Goal: Find specific page/section: Find specific page/section

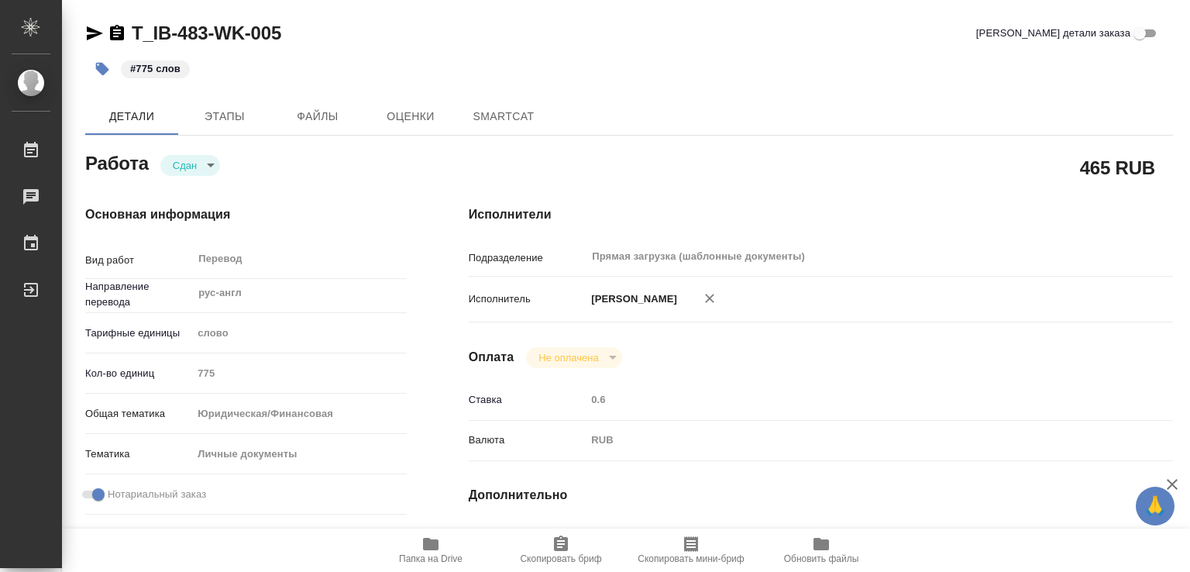
type textarea "x"
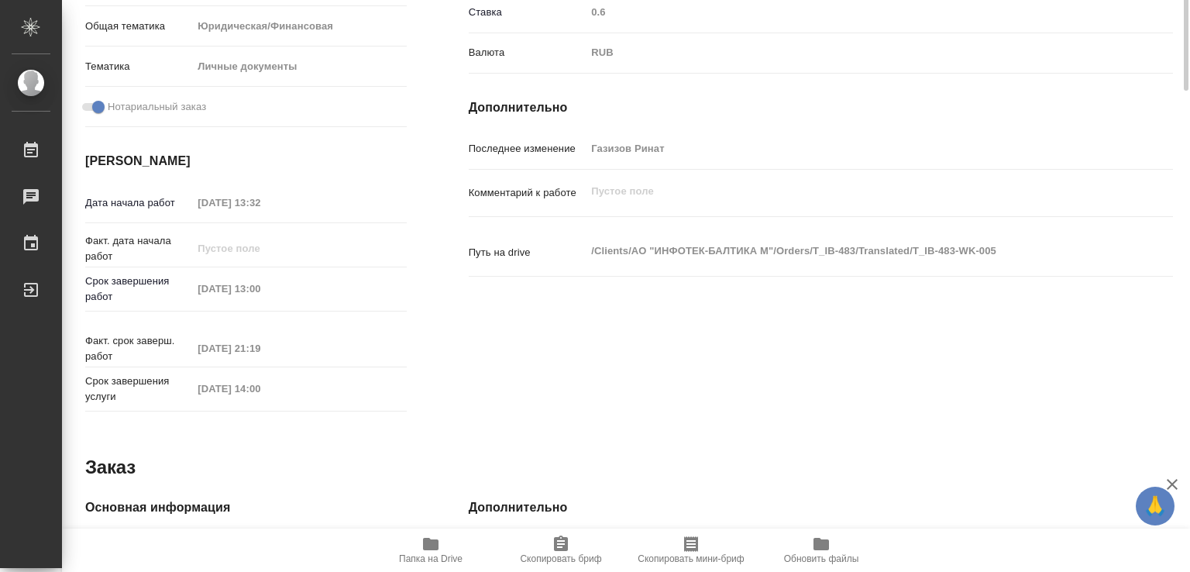
type textarea "x"
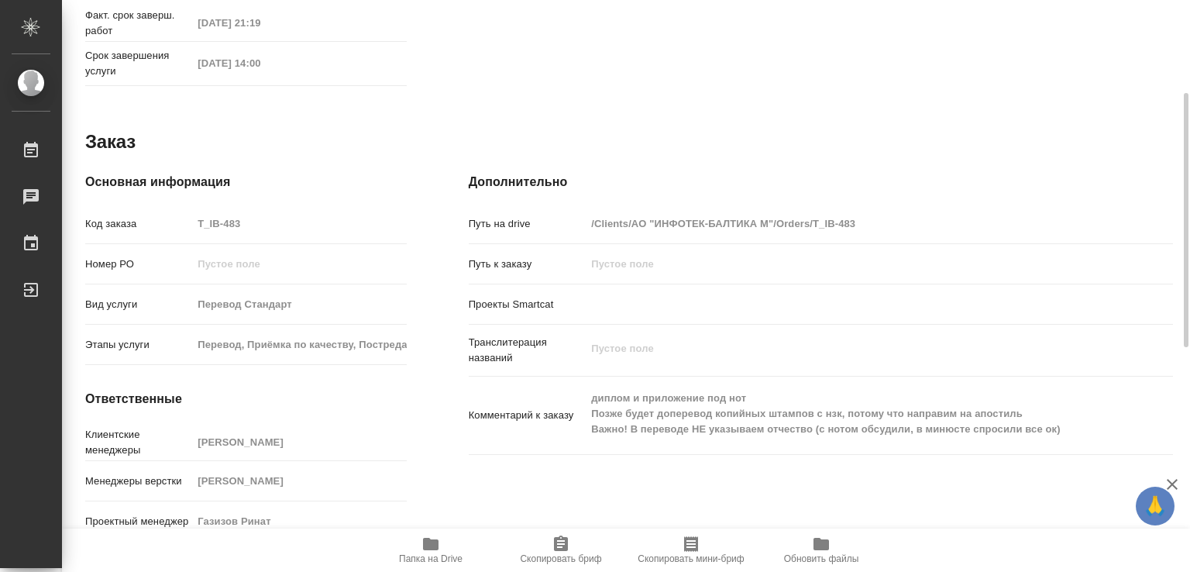
type textarea "x"
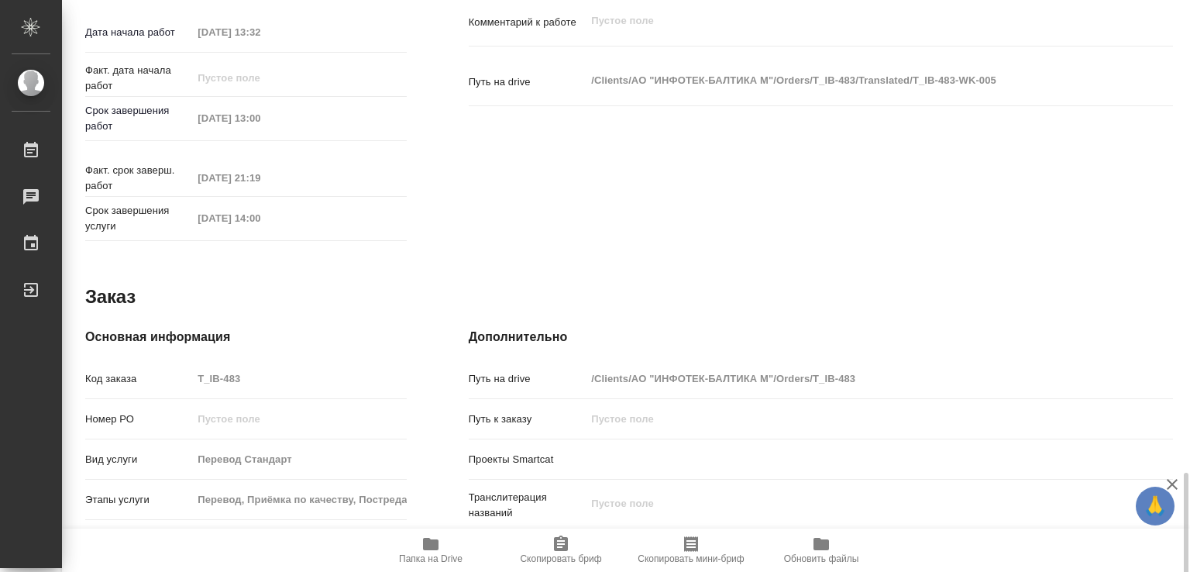
scroll to position [713, 0]
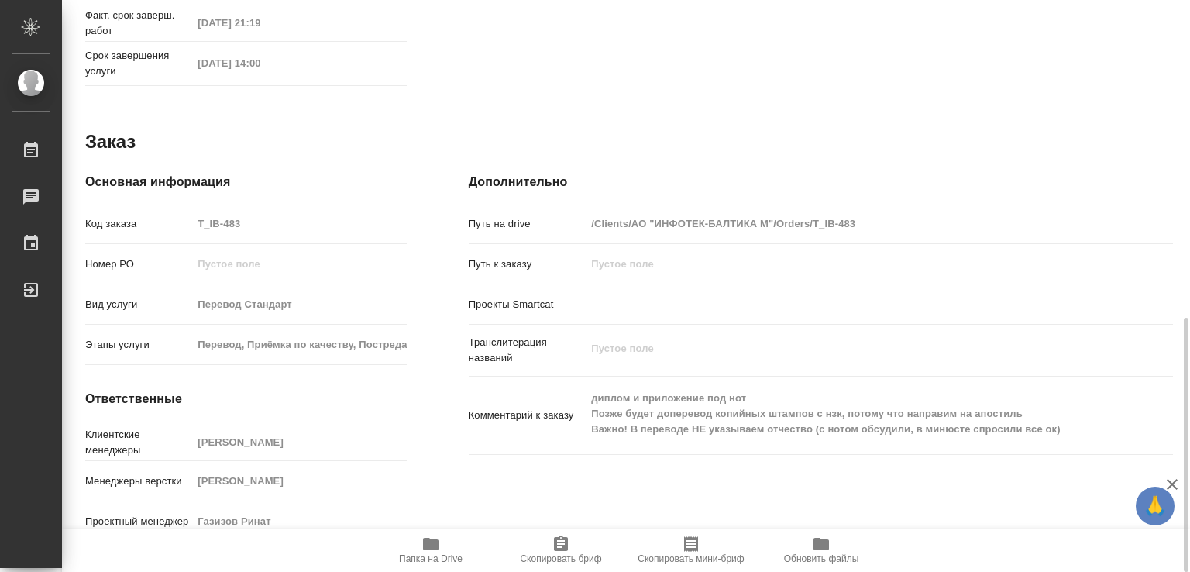
type textarea "x"
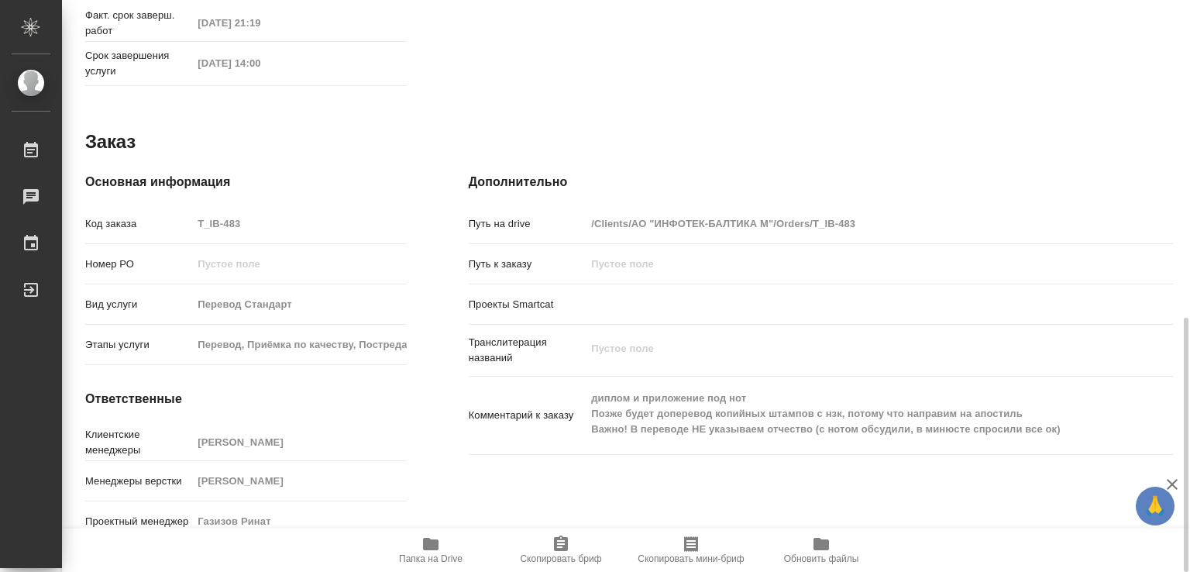
click at [431, 553] on span "Папка на Drive" at bounding box center [431, 558] width 64 height 11
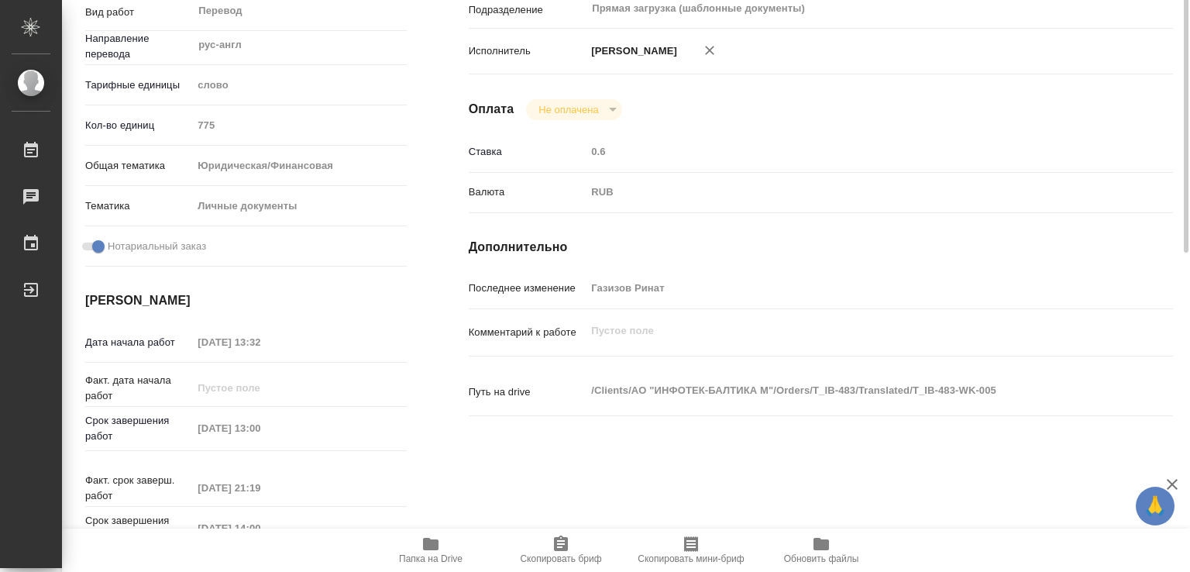
scroll to position [170, 0]
